Goal: Ask a question

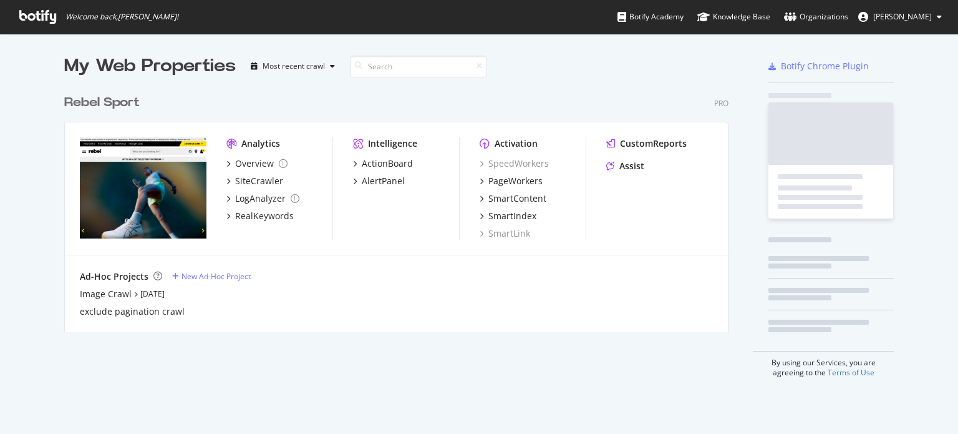
scroll to position [243, 665]
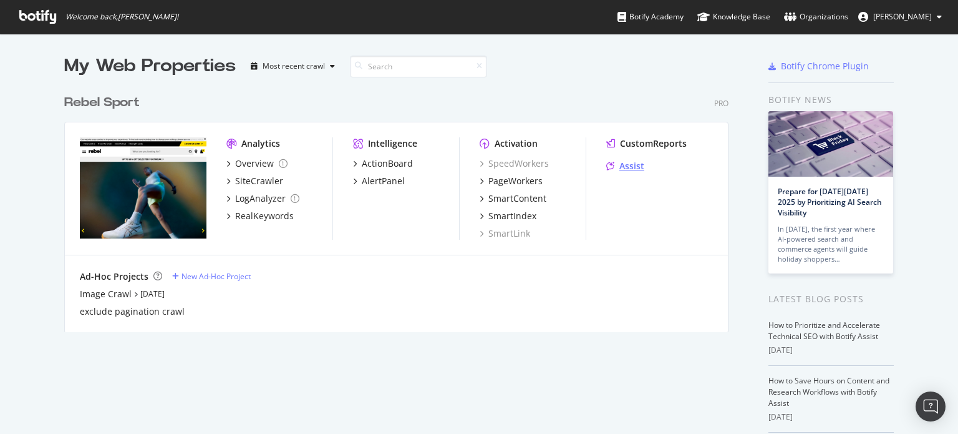
click at [631, 167] on div "Assist" at bounding box center [632, 166] width 25 height 12
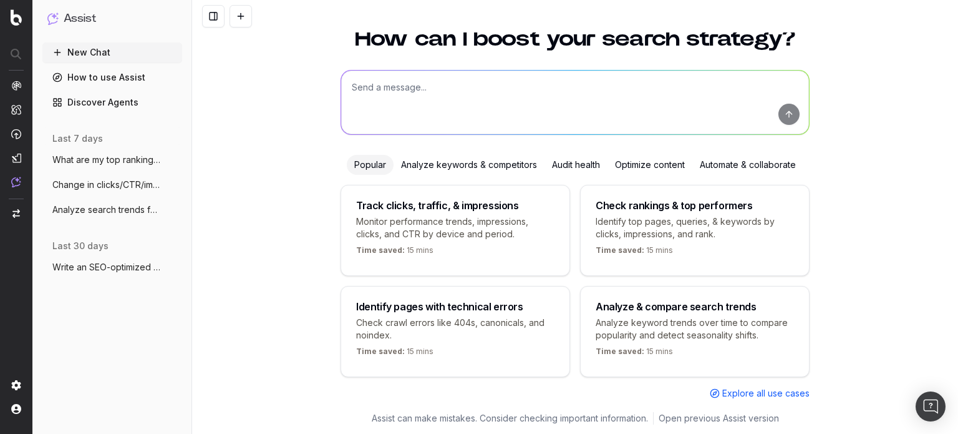
scroll to position [50, 0]
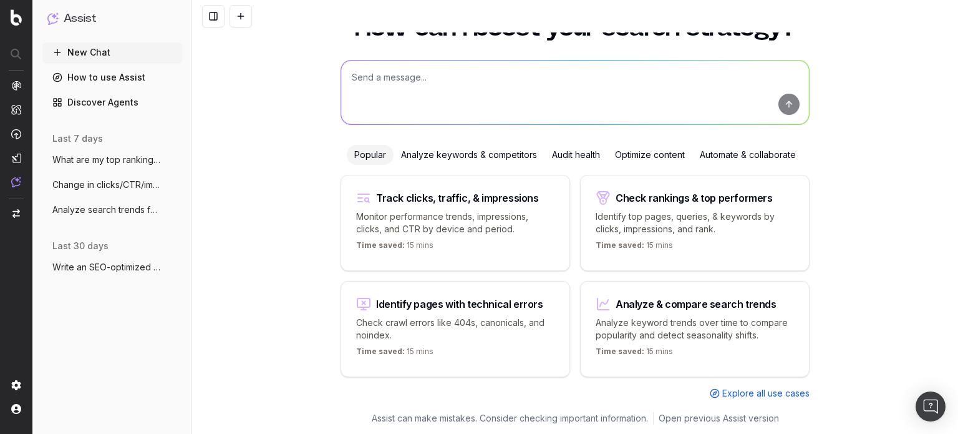
click at [731, 301] on div "Analyze & compare search trends" at bounding box center [696, 304] width 161 height 10
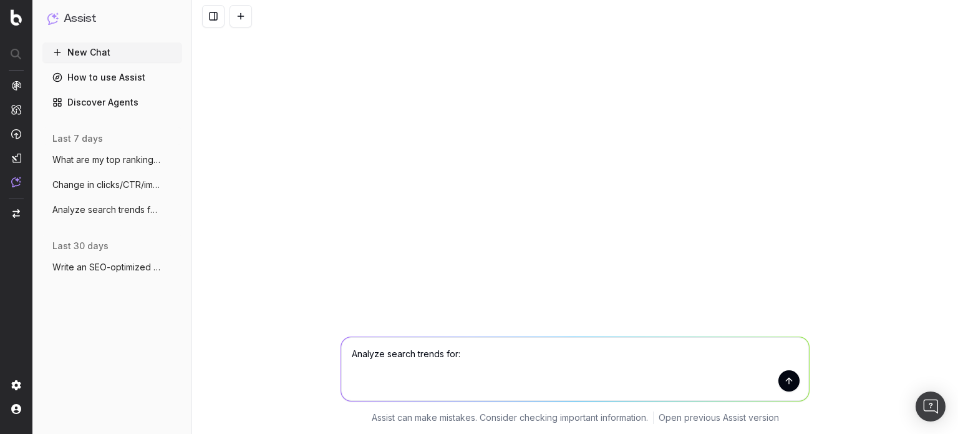
scroll to position [0, 0]
type textarea "Analyze search trends for: Health and Wellness equipment"
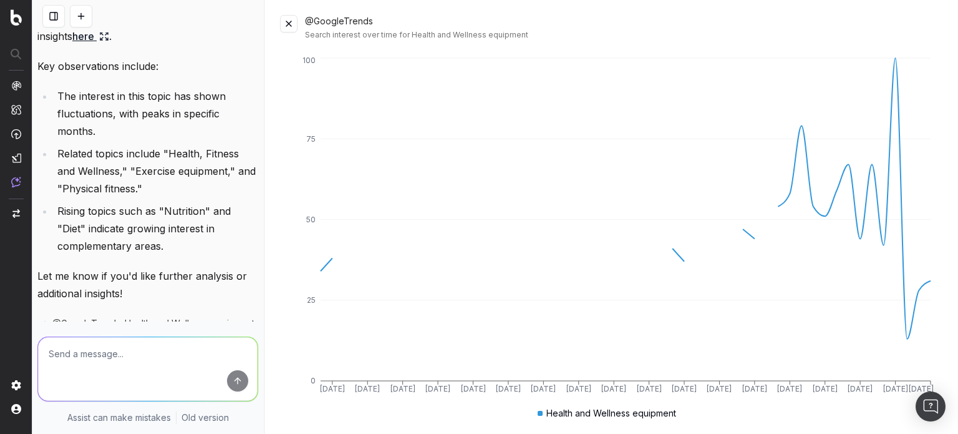
scroll to position [185, 0]
